Goal: Task Accomplishment & Management: Manage account settings

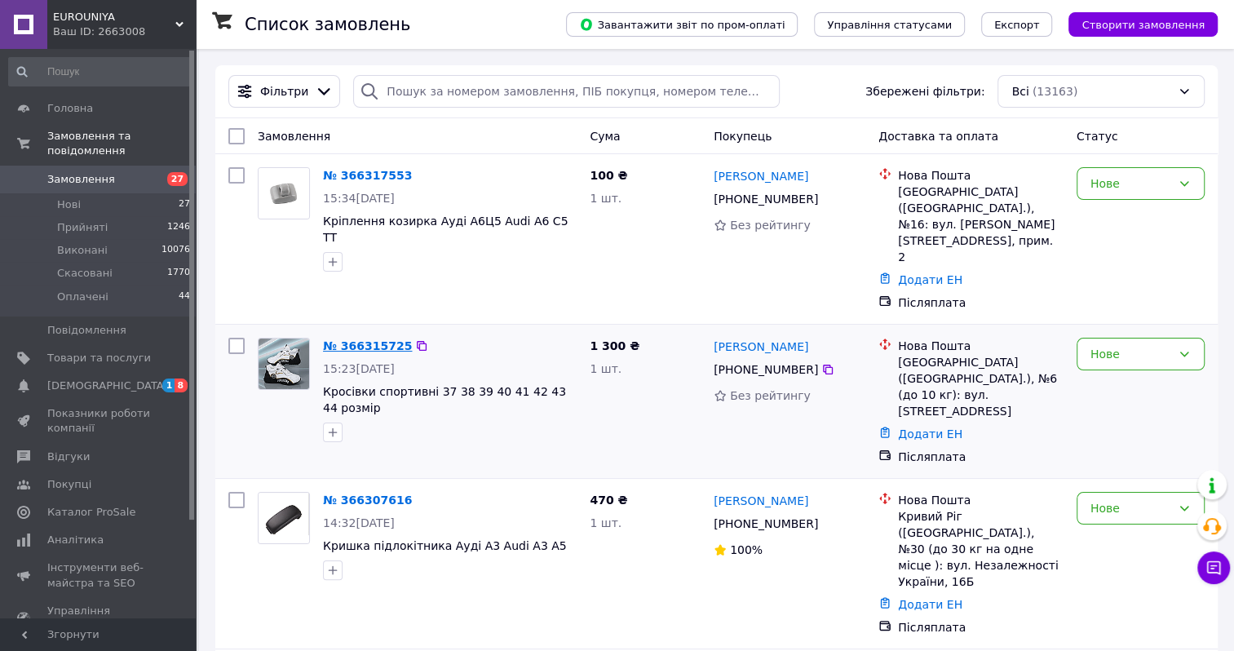
click at [374, 339] on link "№ 366315725" at bounding box center [367, 345] width 89 height 13
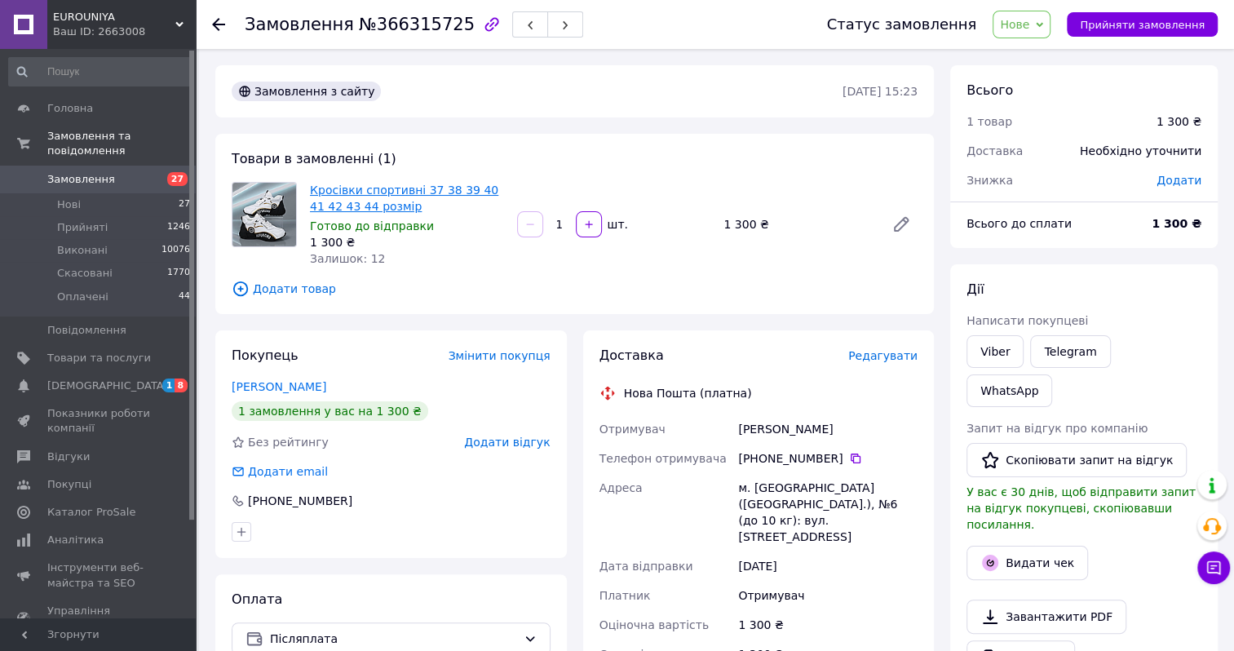
click at [421, 192] on link "Кросівки спортивні 37 38 39 40 41 42 43 44 розмір" at bounding box center [404, 197] width 188 height 29
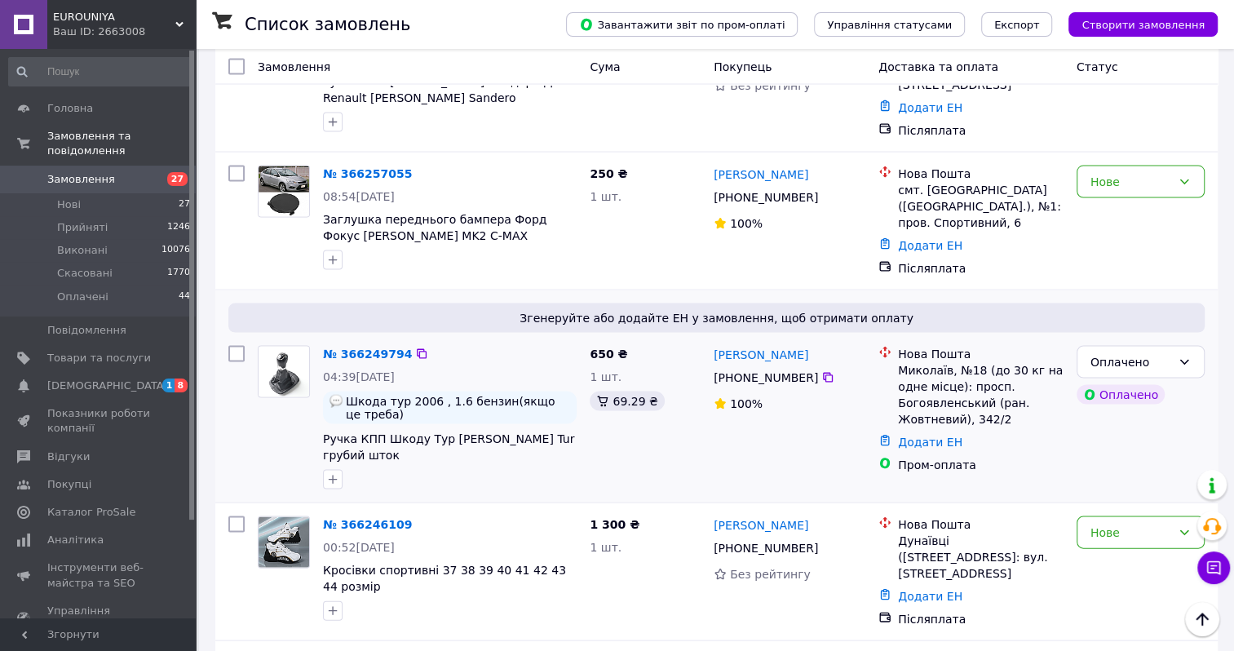
scroll to position [2364, 0]
